Goal: Information Seeking & Learning: Learn about a topic

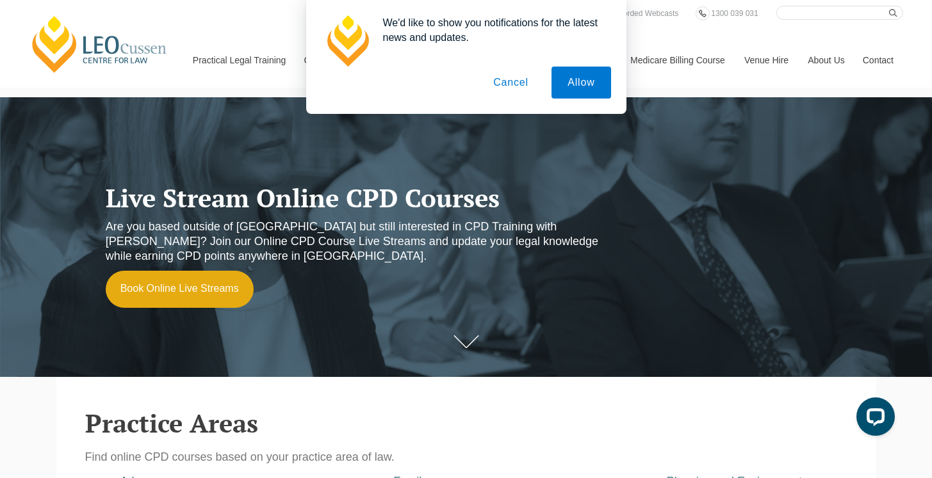
click at [515, 85] on button "Cancel" at bounding box center [510, 83] width 67 height 32
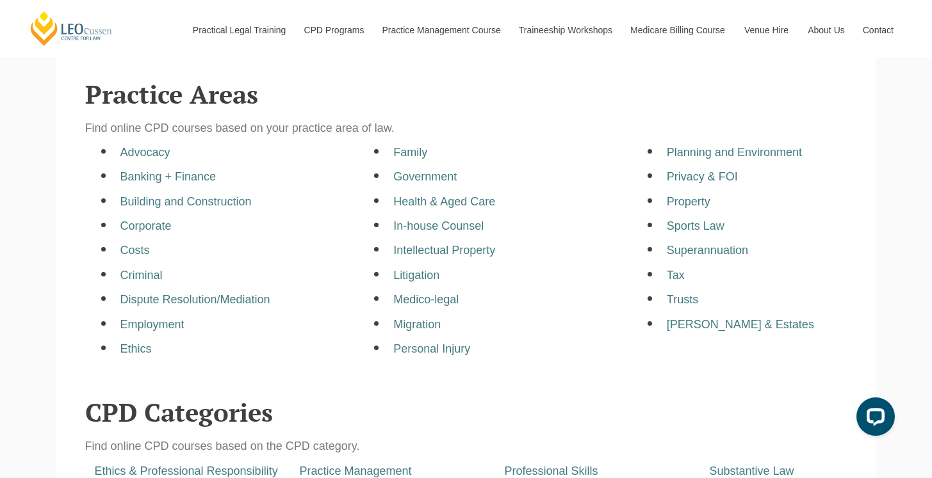
scroll to position [334, 0]
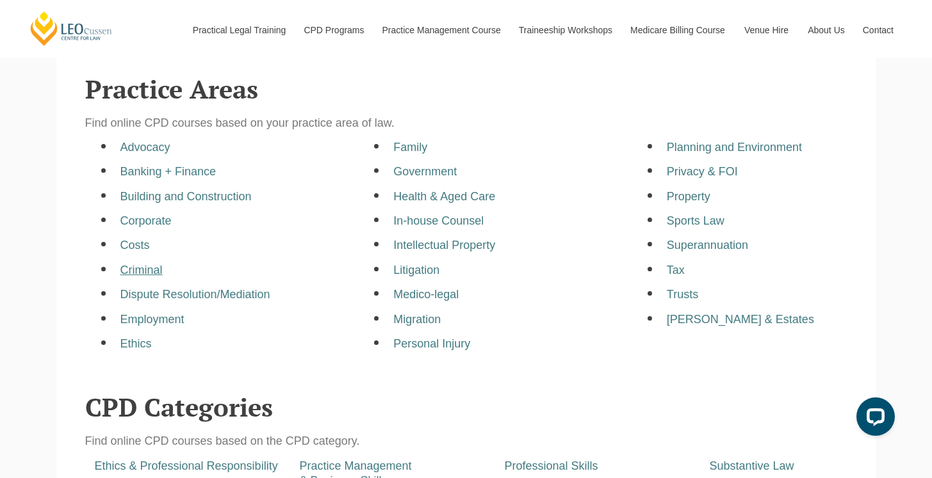
click at [132, 274] on a=pages/cpd-programs&taxons=pages/cpd-programs/practice-area/criminal"] "Criminal" at bounding box center [141, 270] width 42 height 13
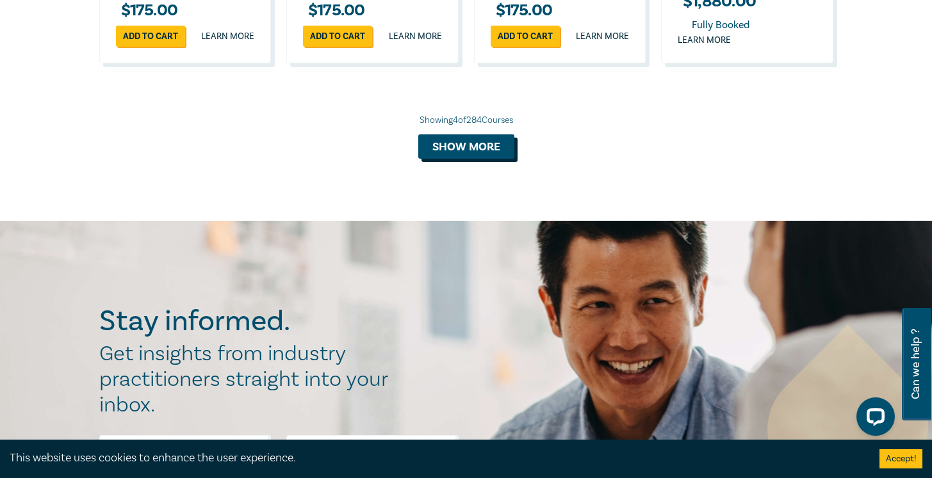
scroll to position [1177, 0]
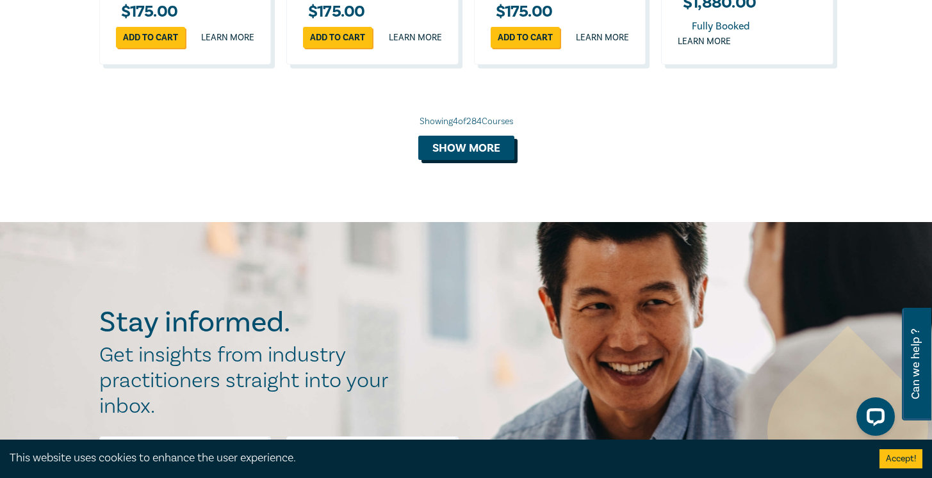
click at [488, 153] on button "Show more" at bounding box center [466, 148] width 96 height 24
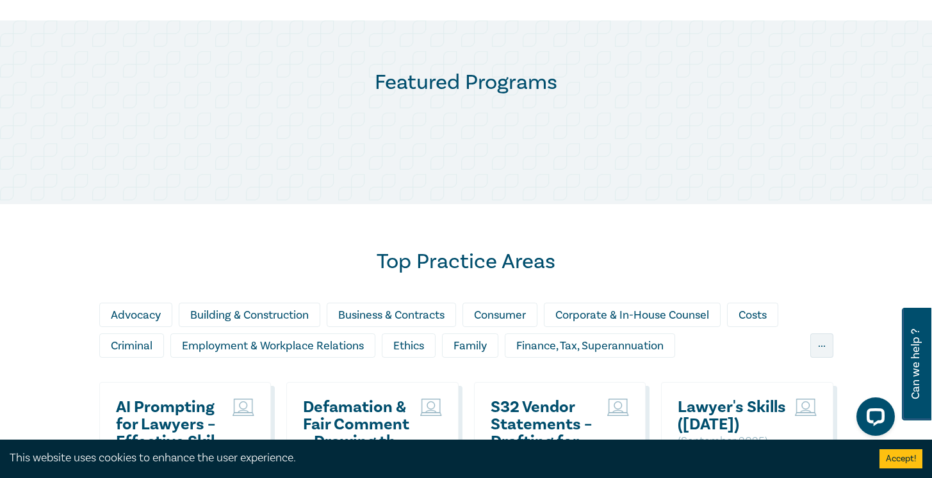
scroll to position [612, 0]
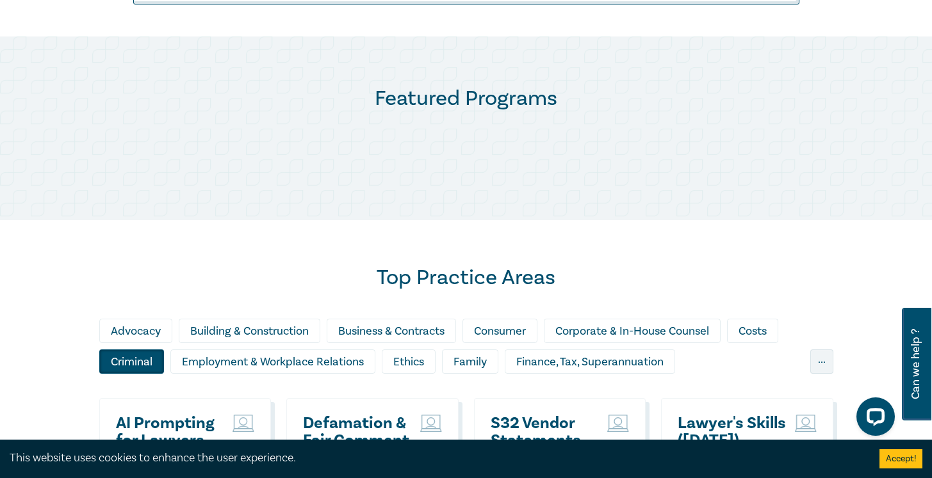
click at [164, 350] on div "Criminal" at bounding box center [131, 362] width 65 height 24
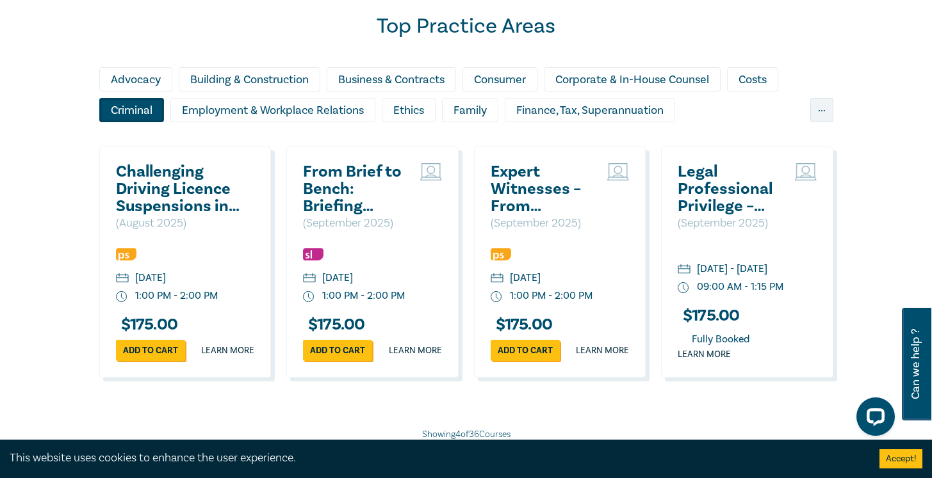
scroll to position [919, 0]
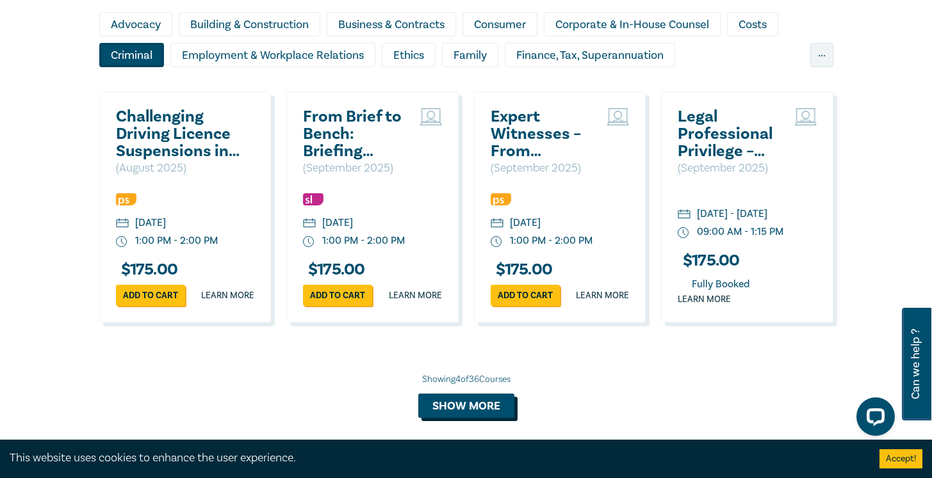
click at [445, 409] on button "Show more" at bounding box center [466, 406] width 96 height 24
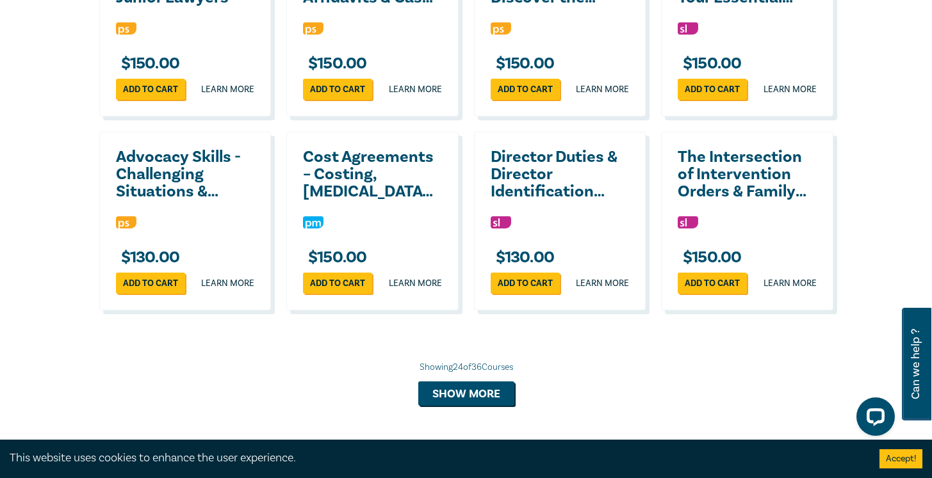
scroll to position [2098, 0]
